Goal: Ask a question: Seek information or help from site administrators or community

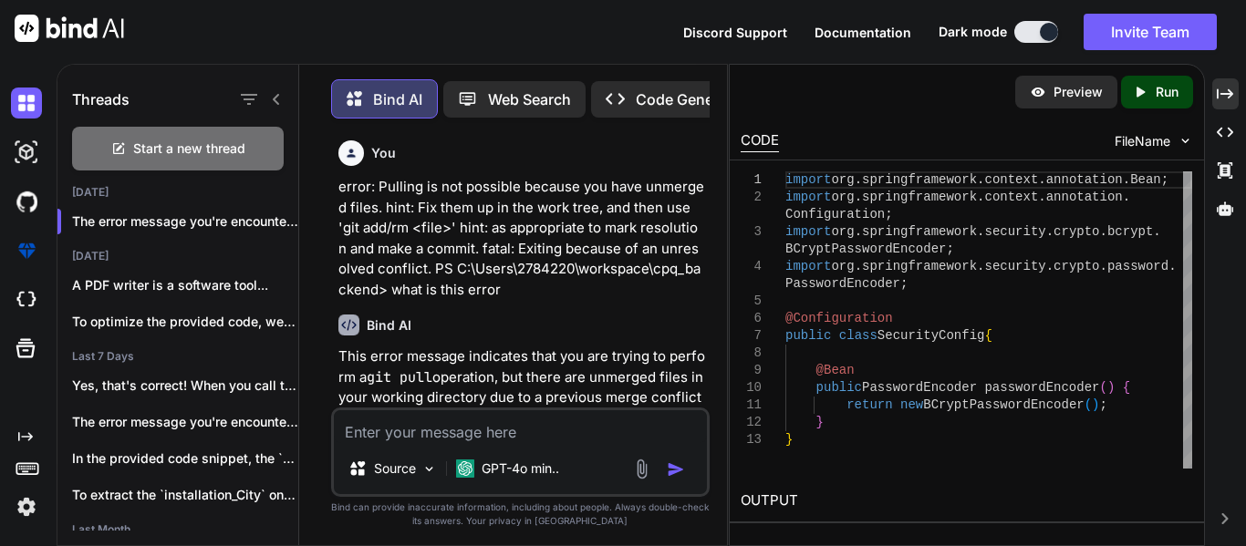
scroll to position [7512, 0]
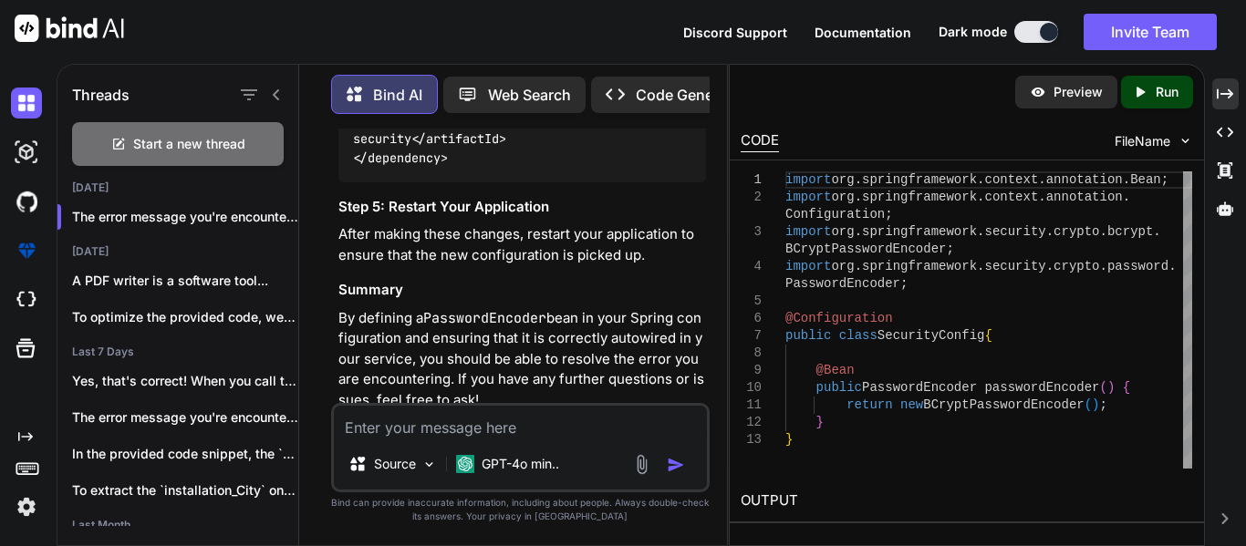
click at [389, 432] on textarea at bounding box center [520, 422] width 373 height 33
type textarea "Caught: groovy.lang.MissingPropertyException: No such property: context for cla…"
type textarea "x"
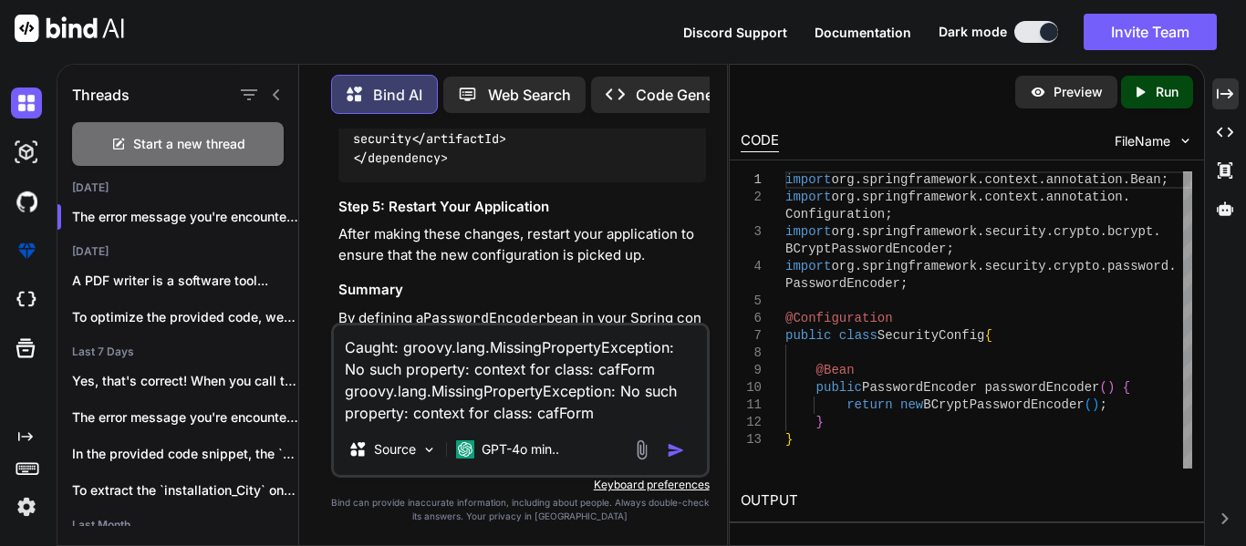
type textarea "Caught: groovy.lang.MissingPropertyException: No such property: context for cla…"
type textarea "x"
type textarea "Caught: groovy.lang.MissingPropertyException: No such property: context for cla…"
type textarea "x"
type textarea "Caught: groovy.lang.MissingPropertyException: No such property: context for cla…"
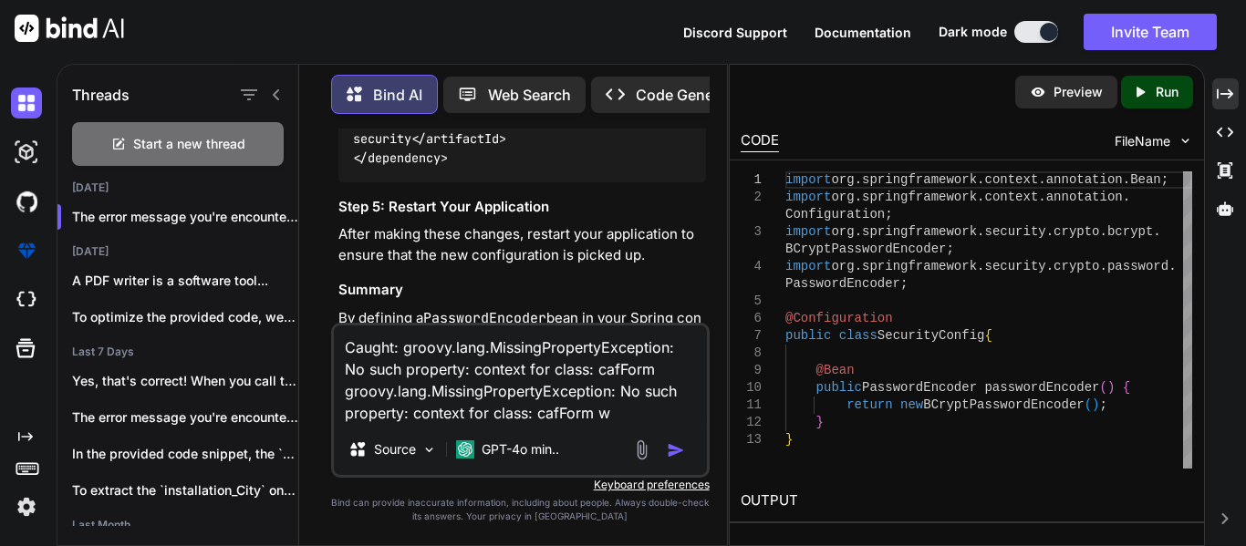
type textarea "x"
type textarea "Caught: groovy.lang.MissingPropertyException: No such property: context for cla…"
type textarea "x"
type textarea "Caught: groovy.lang.MissingPropertyException: No such property: context for cla…"
type textarea "x"
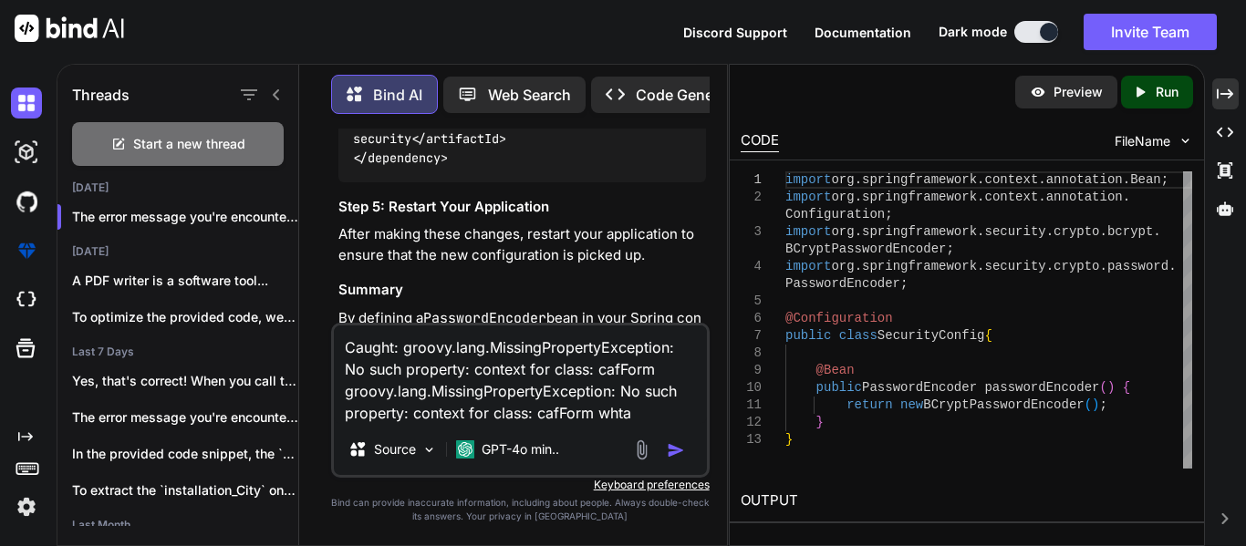
type textarea "Caught: groovy.lang.MissingPropertyException: No such property: context for cla…"
type textarea "x"
type textarea "Caught: groovy.lang.MissingPropertyException: No such property: context for cla…"
type textarea "x"
type textarea "Caught: groovy.lang.MissingPropertyException: No such property: context for cla…"
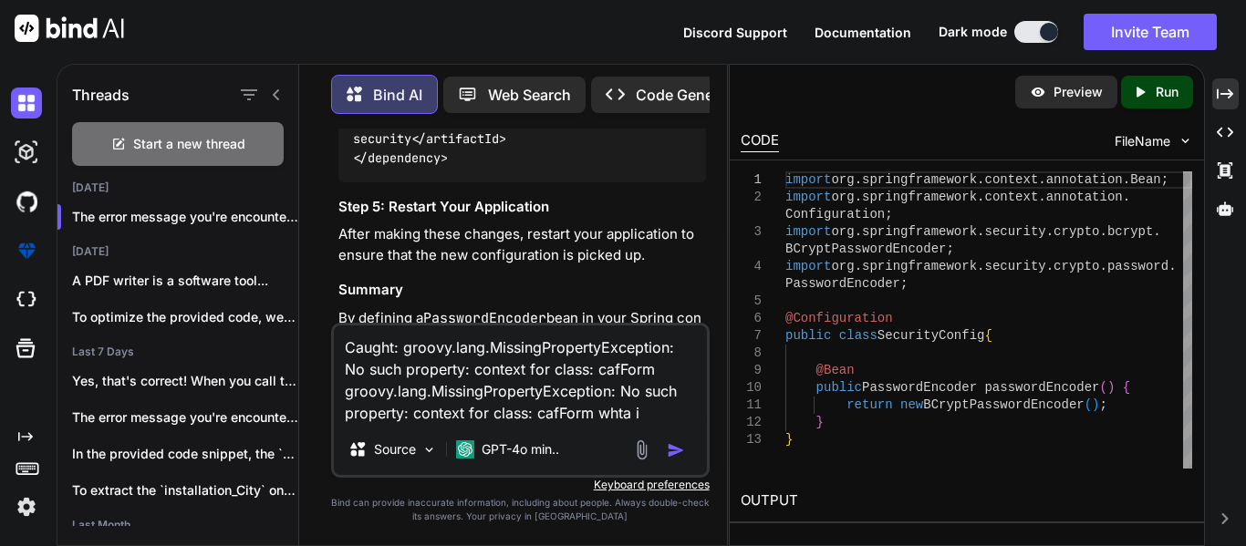
type textarea "x"
type textarea "Caught: groovy.lang.MissingPropertyException: No such property: context for cla…"
type textarea "x"
type textarea "Caught: groovy.lang.MissingPropertyException: No such property: context for cla…"
type textarea "x"
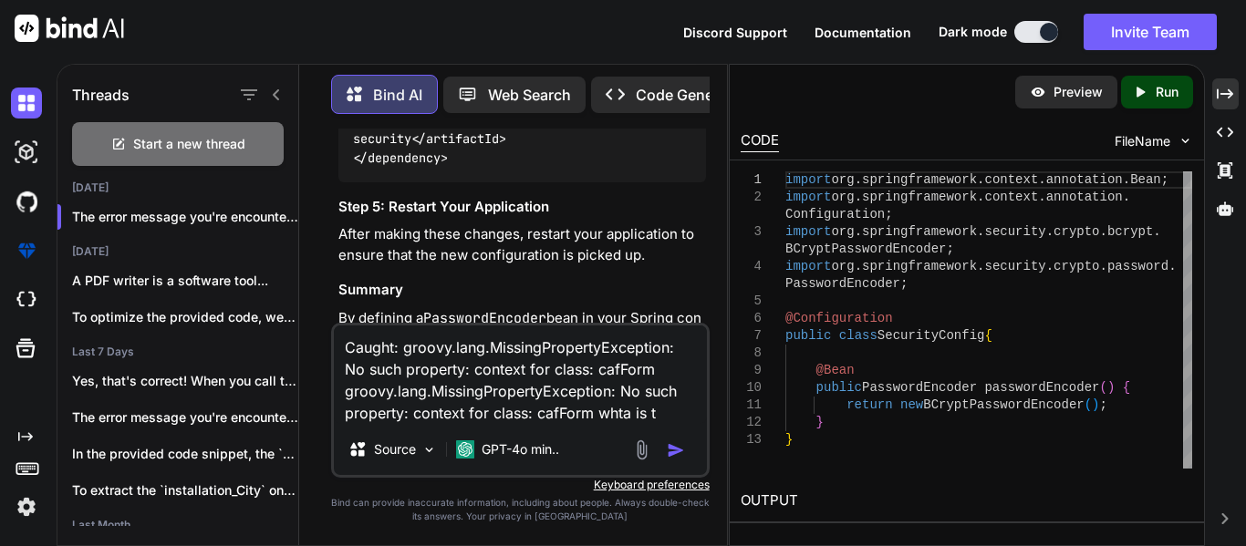
type textarea "Caught: groovy.lang.MissingPropertyException: No such property: context for cla…"
type textarea "x"
type textarea "Caught: groovy.lang.MissingPropertyException: No such property: context for cla…"
type textarea "x"
type textarea "Caught: groovy.lang.MissingPropertyException: No such property: context for cla…"
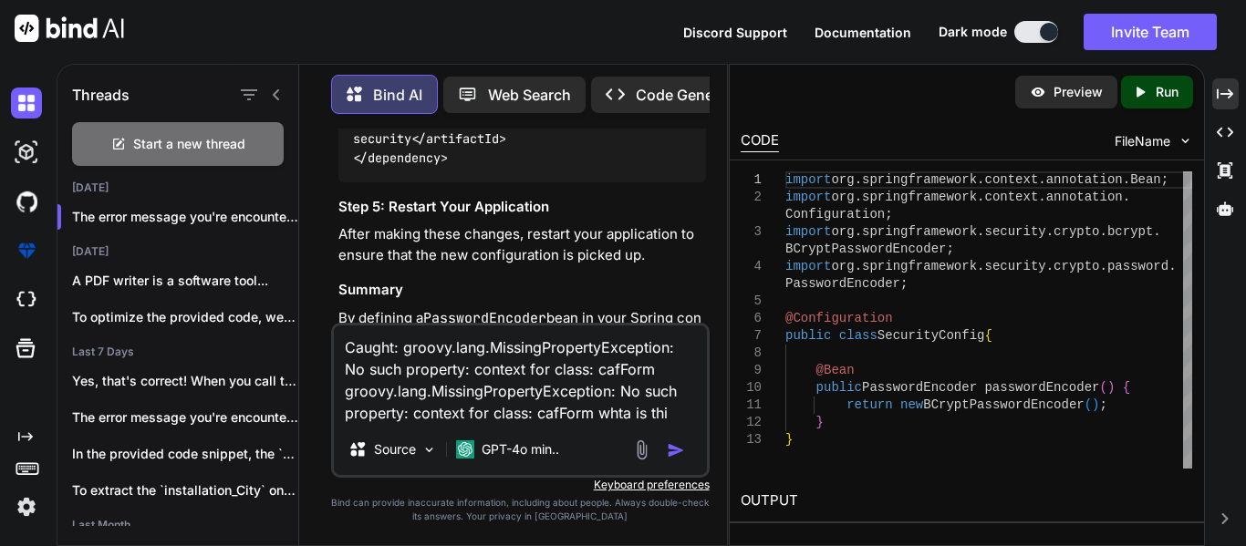
type textarea "x"
type textarea "Caught: groovy.lang.MissingPropertyException: No such property: context for cla…"
type textarea "x"
type textarea "Caught: groovy.lang.MissingPropertyException: No such property: context for cla…"
type textarea "x"
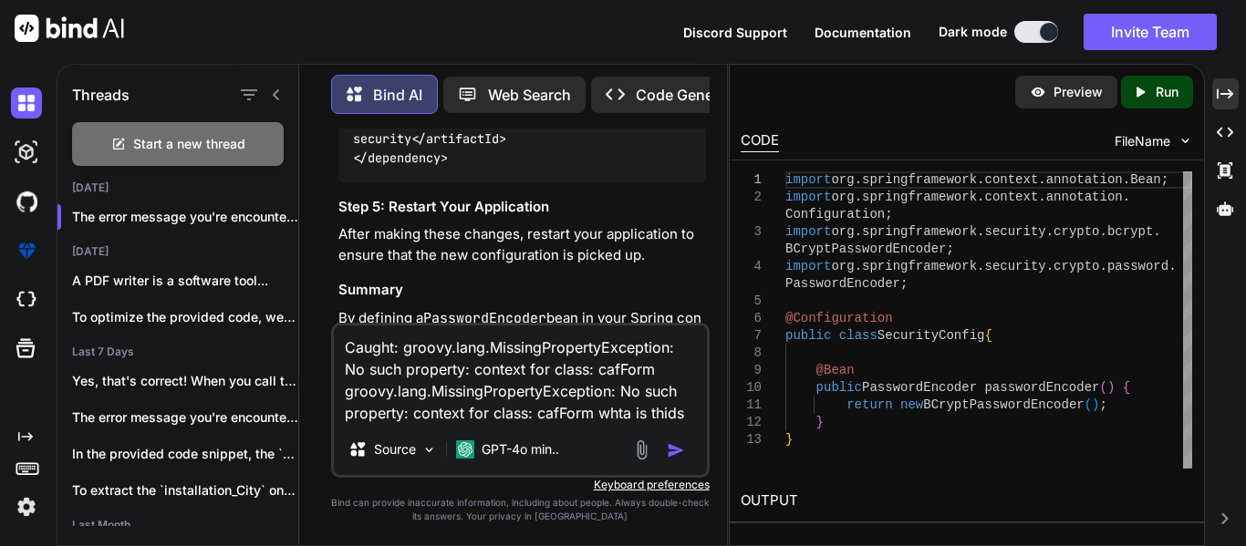
type textarea "Caught: groovy.lang.MissingPropertyException: No such property: context for cla…"
type textarea "x"
type textarea "Caught: groovy.lang.MissingPropertyException: No such property: context for cla…"
type textarea "x"
type textarea "Caught: groovy.lang.MissingPropertyException: No such property: context for cla…"
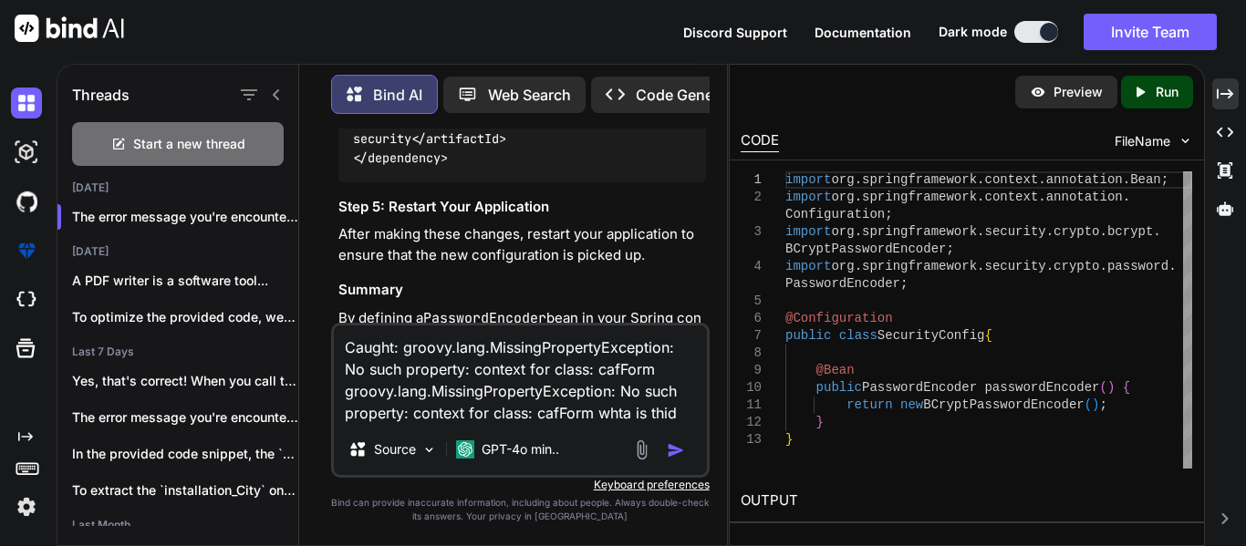
type textarea "x"
type textarea "Caught: groovy.lang.MissingPropertyException: No such property: context for cla…"
type textarea "x"
type textarea "Caught: groovy.lang.MissingPropertyException: No such property: context for cla…"
type textarea "x"
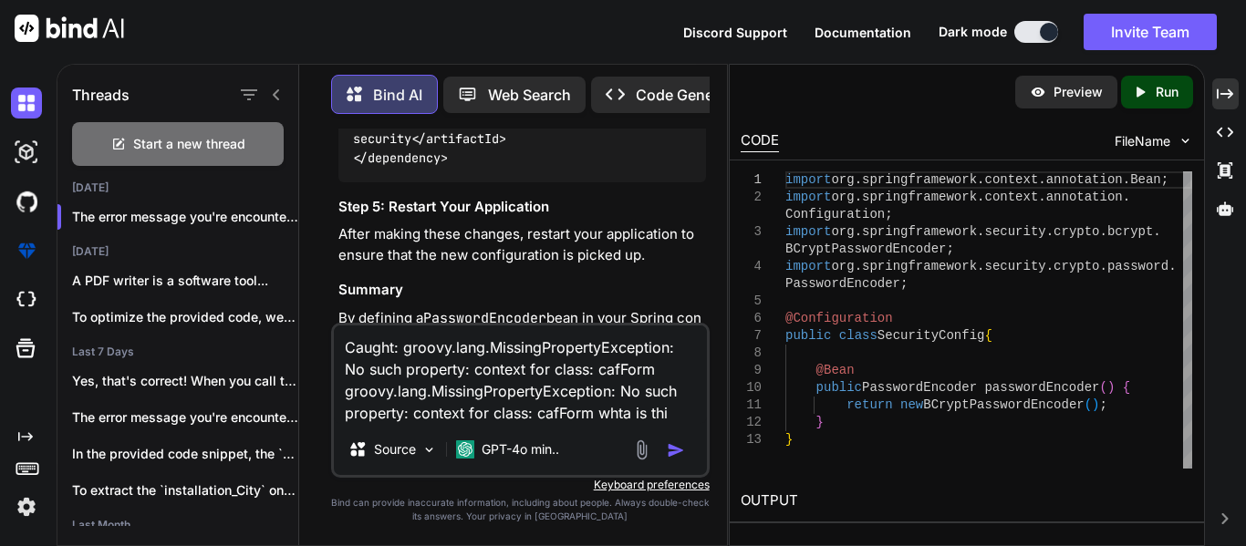
type textarea "Caught: groovy.lang.MissingPropertyException: No such property: context for cla…"
type textarea "x"
type textarea "Caught: groovy.lang.MissingPropertyException: No such property: context for cla…"
type textarea "x"
type textarea "Caught: groovy.lang.MissingPropertyException: No such property: context for cla…"
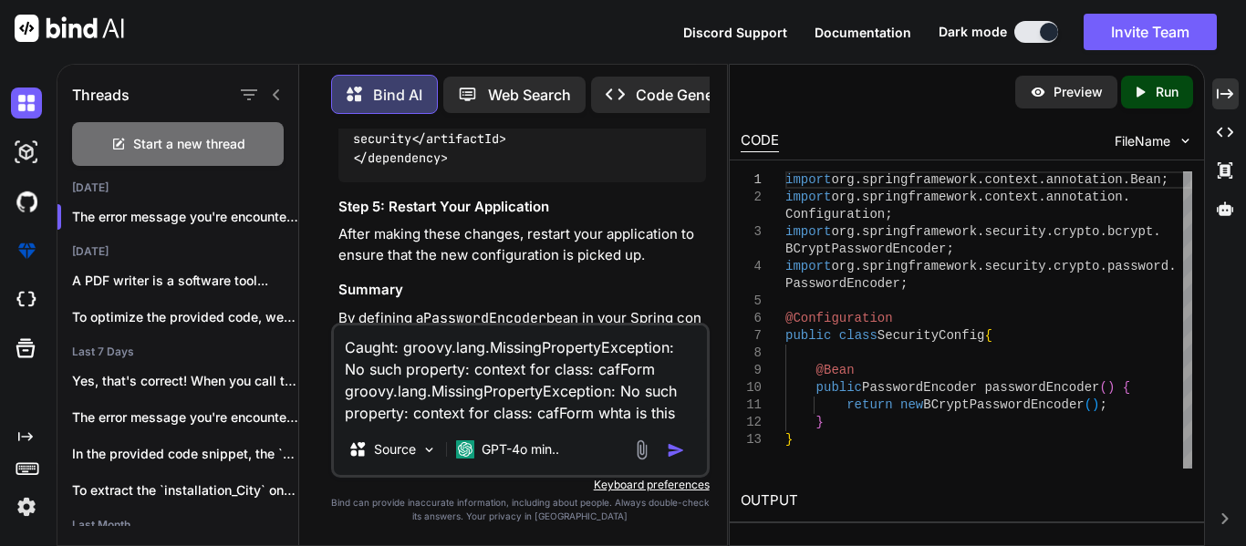
type textarea "x"
type textarea "Caught: groovy.lang.MissingPropertyException: No such property: context for cla…"
type textarea "x"
type textarea "Caught: groovy.lang.MissingPropertyException: No such property: context for cla…"
type textarea "x"
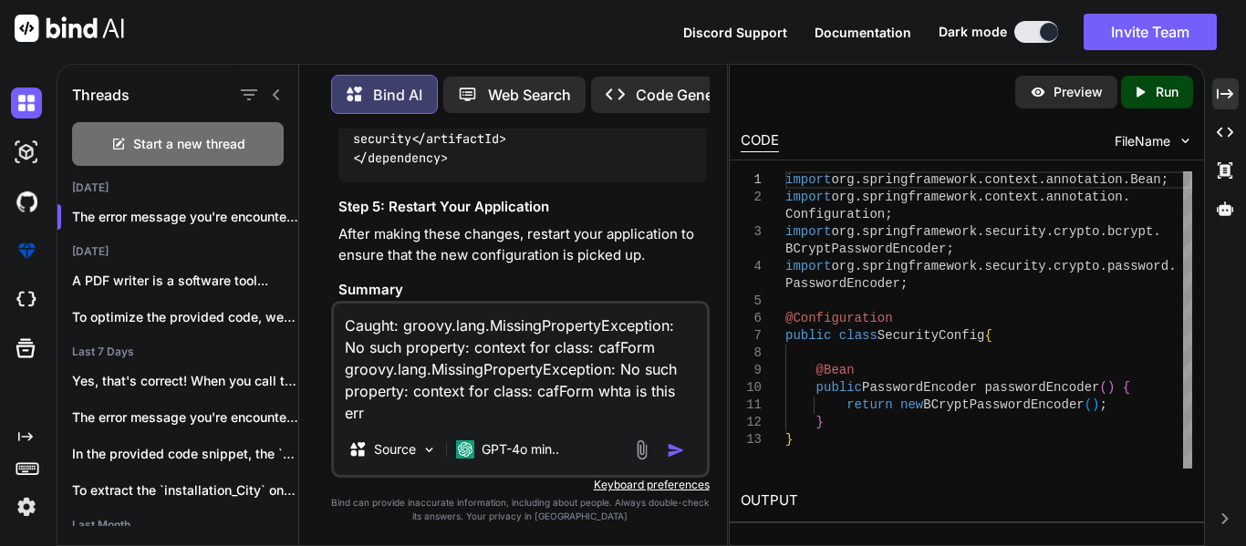
type textarea "Caught: groovy.lang.MissingPropertyException: No such property: context for cla…"
type textarea "x"
type textarea "Caught: groovy.lang.MissingPropertyException: No such property: context for cla…"
type textarea "x"
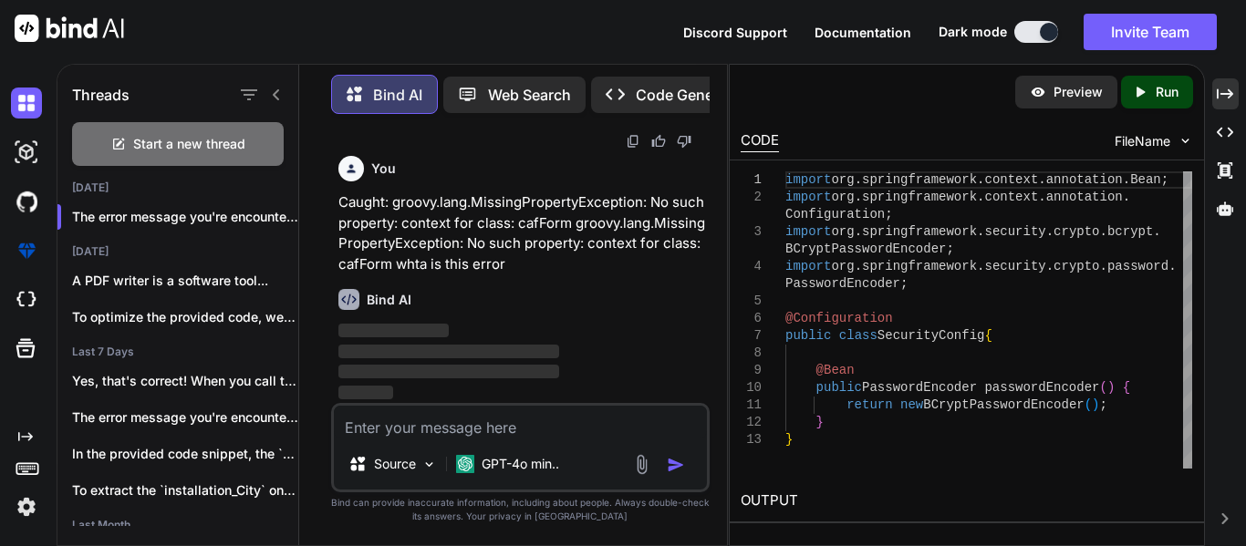
scroll to position [8166, 0]
click at [1234, 88] on div "Created with Pixso." at bounding box center [1225, 93] width 26 height 31
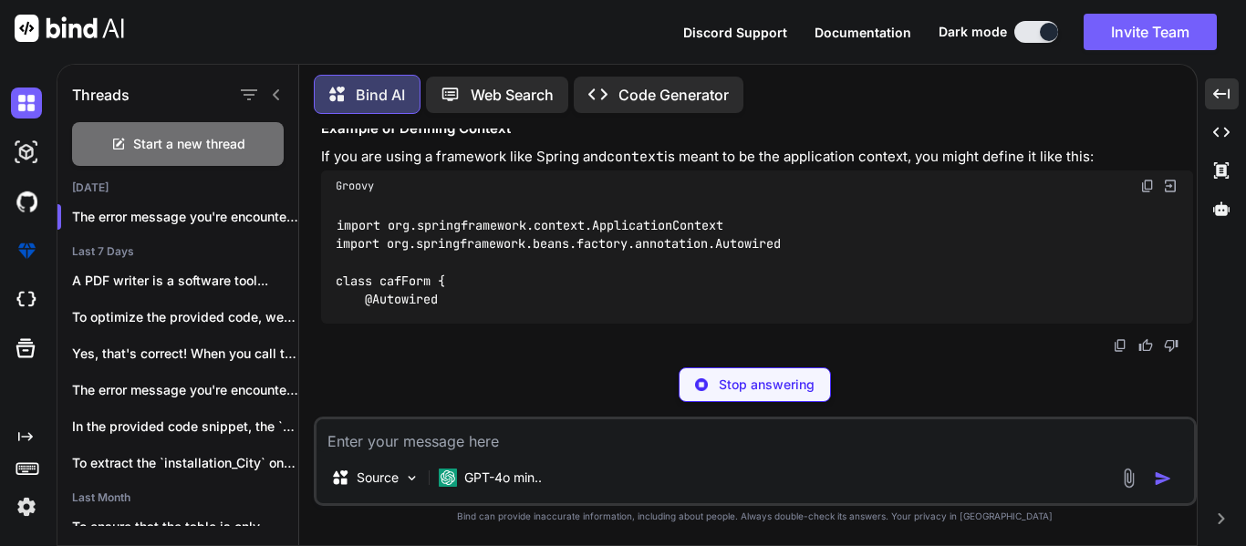
scroll to position [6582, 0]
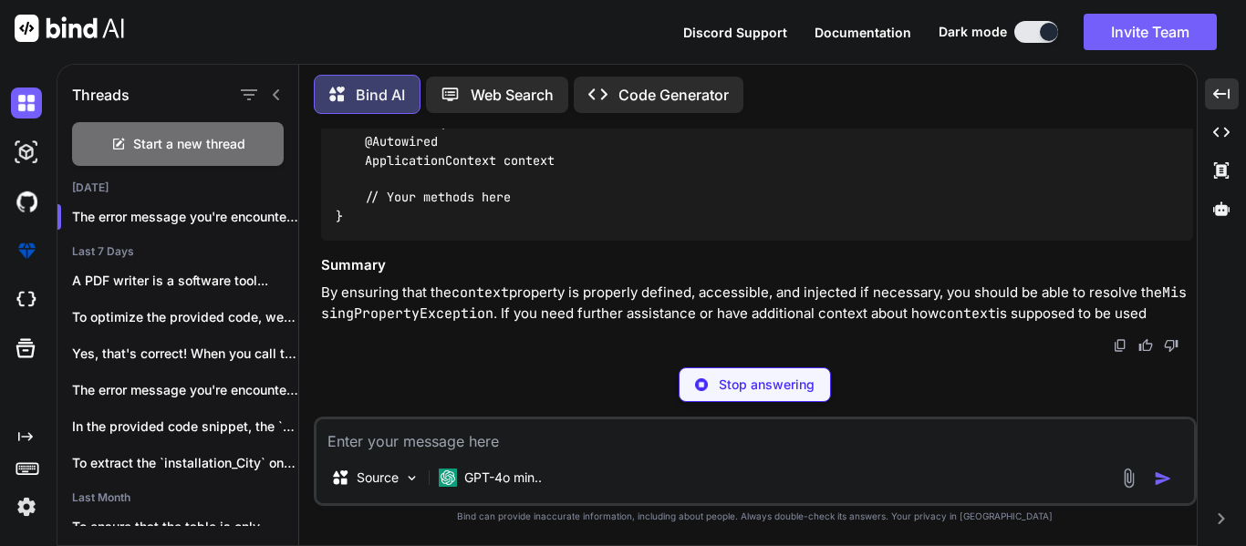
type textarea "x"
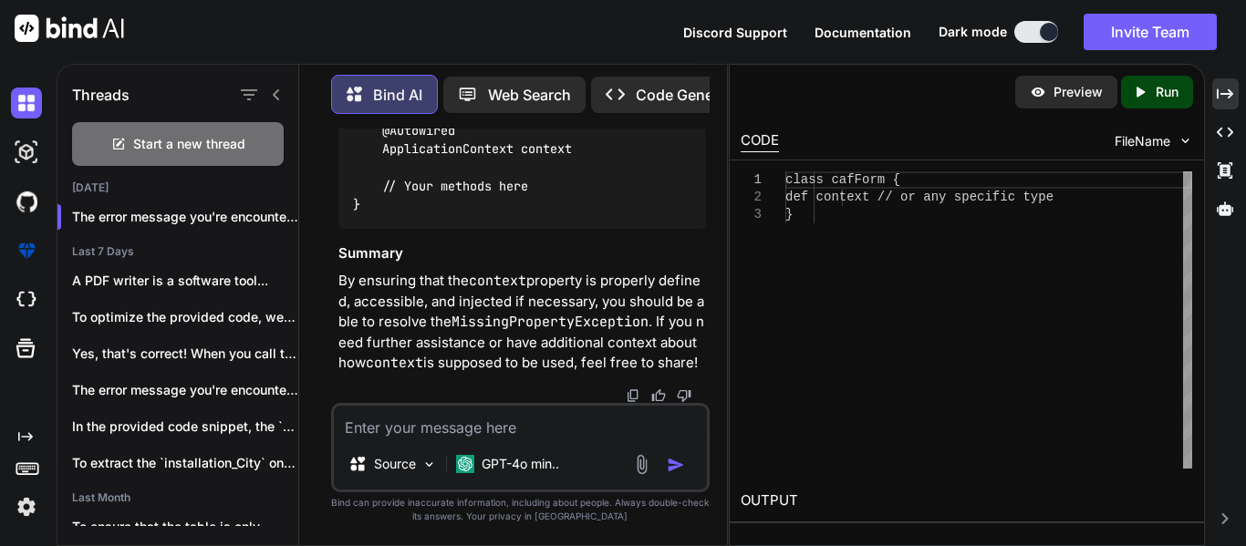
scroll to position [9530, 0]
